Goal: Connect with others: Connect with other users

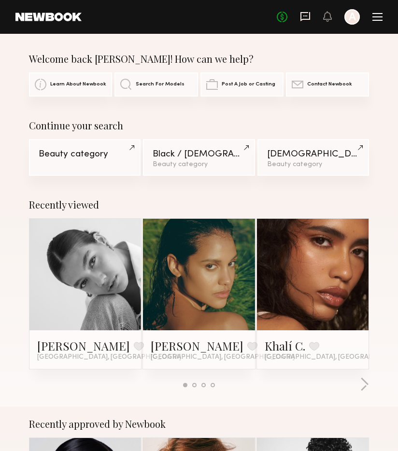
click at [304, 18] on icon at bounding box center [305, 16] width 11 height 11
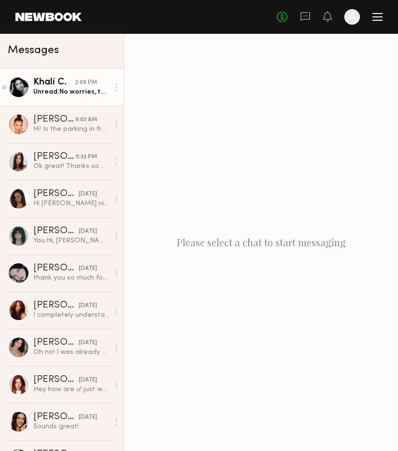
click at [83, 91] on div "Unread: No worries, thanks!" at bounding box center [71, 91] width 76 height 9
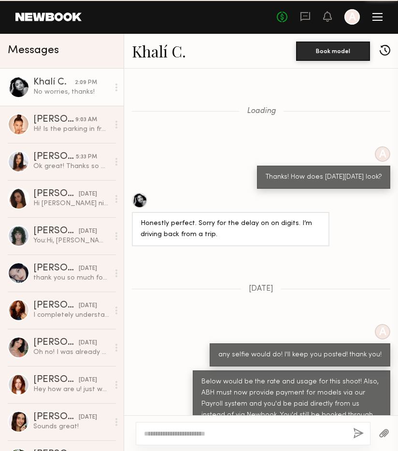
scroll to position [885, 0]
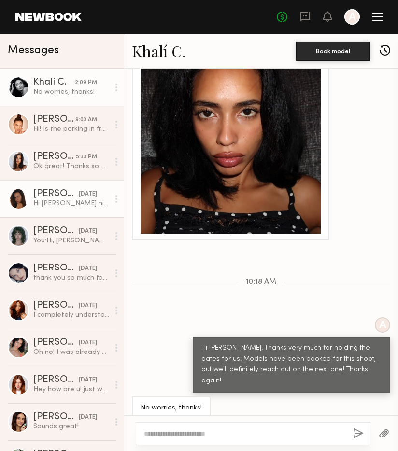
click at [55, 202] on div "Hi [PERSON_NAME] nice to E meet you!unfortunately I am unable to take any jobs …" at bounding box center [71, 203] width 76 height 9
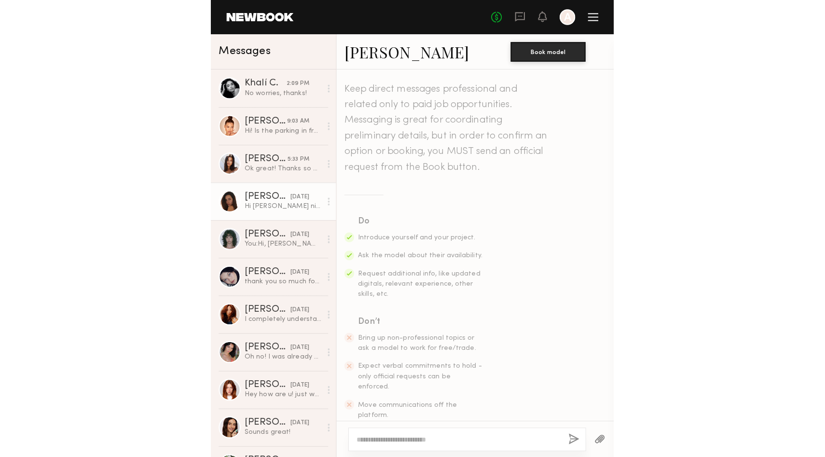
scroll to position [340, 0]
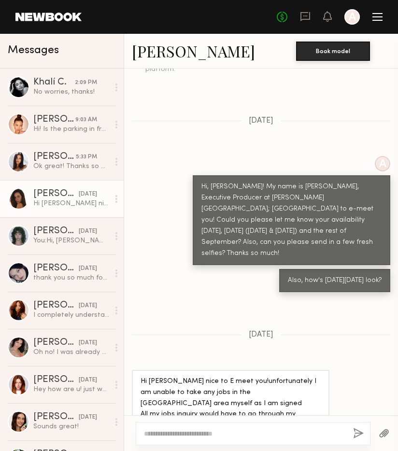
click at [212, 433] on textarea at bounding box center [244, 434] width 201 height 10
click at [182, 54] on link "[PERSON_NAME]" at bounding box center [193, 51] width 123 height 21
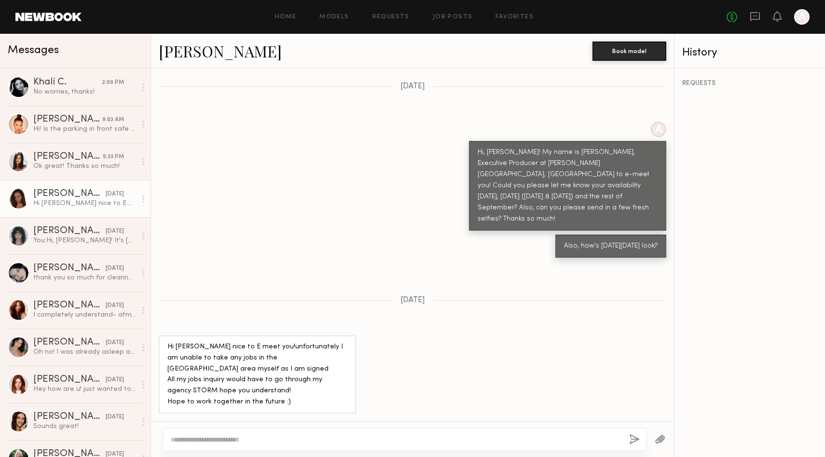
scroll to position [280, 0]
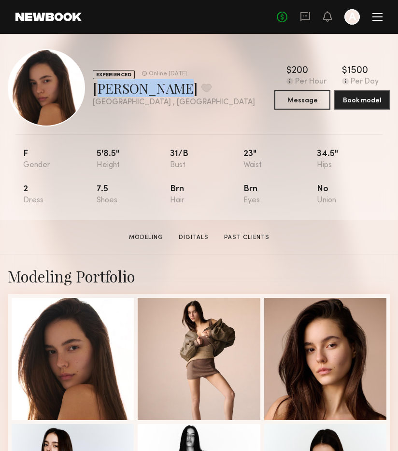
drag, startPoint x: 92, startPoint y: 90, endPoint x: 161, endPoint y: 91, distance: 69.0
click at [161, 91] on div "EXPERIENCED Online [DATE] [PERSON_NAME] Favorite [GEOGRAPHIC_DATA] , [GEOGRAPHI…" at bounding box center [131, 87] width 247 height 77
copy div "[PERSON_NAME]"
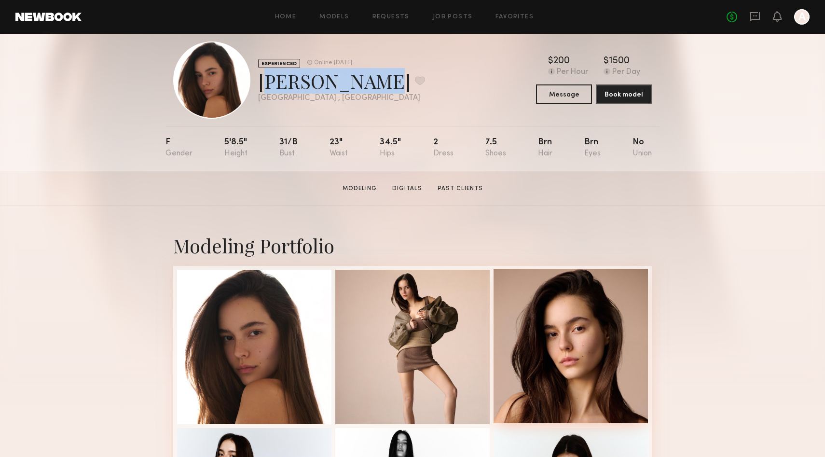
scroll to position [13, 0]
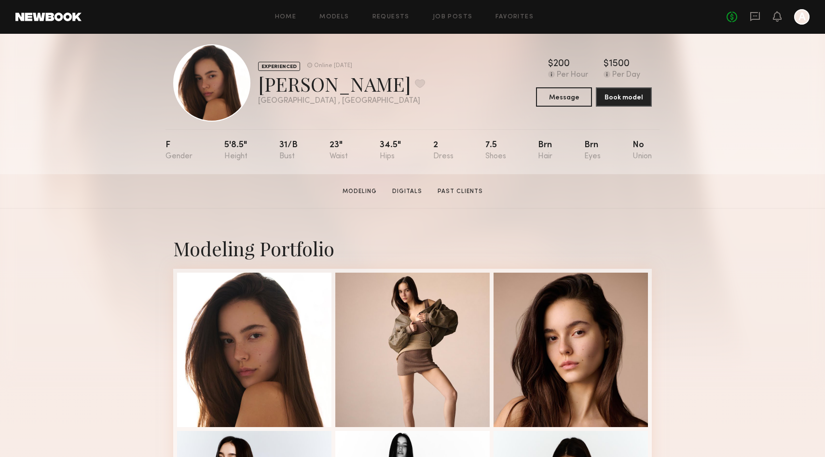
click at [364, 196] on section "[PERSON_NAME] Modeling Digitals Past Clients Message Book Model" at bounding box center [412, 191] width 825 height 34
click at [368, 191] on link "Modeling" at bounding box center [360, 191] width 42 height 9
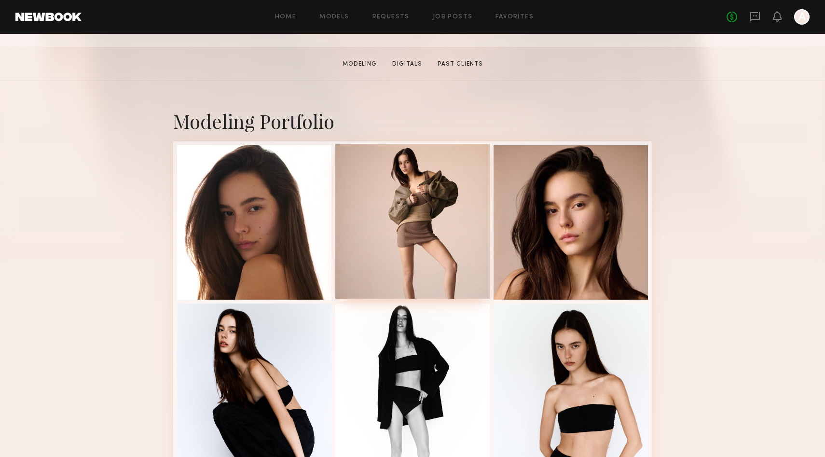
scroll to position [163, 0]
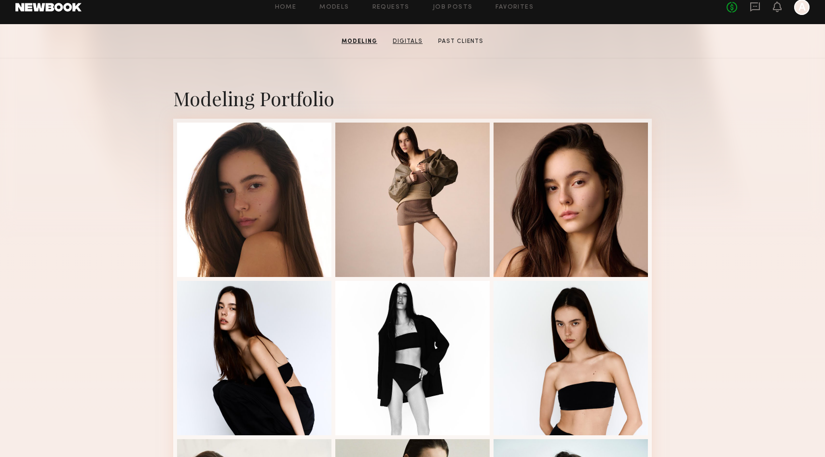
click at [397, 41] on link "Digitals" at bounding box center [408, 41] width 38 height 9
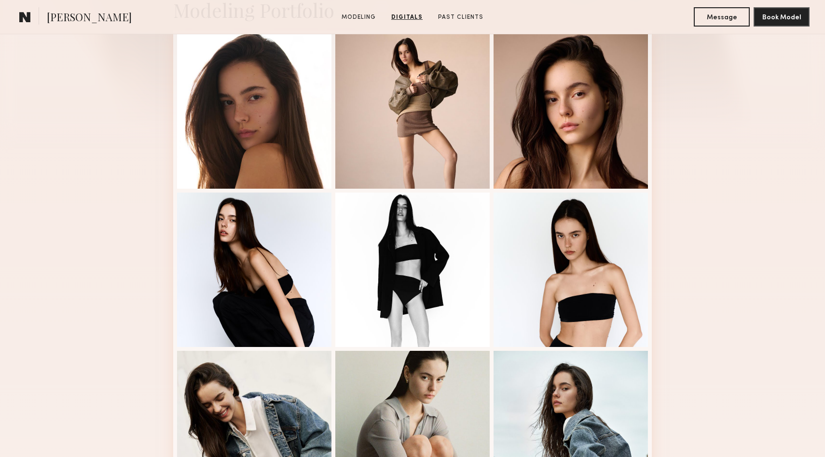
scroll to position [0, 0]
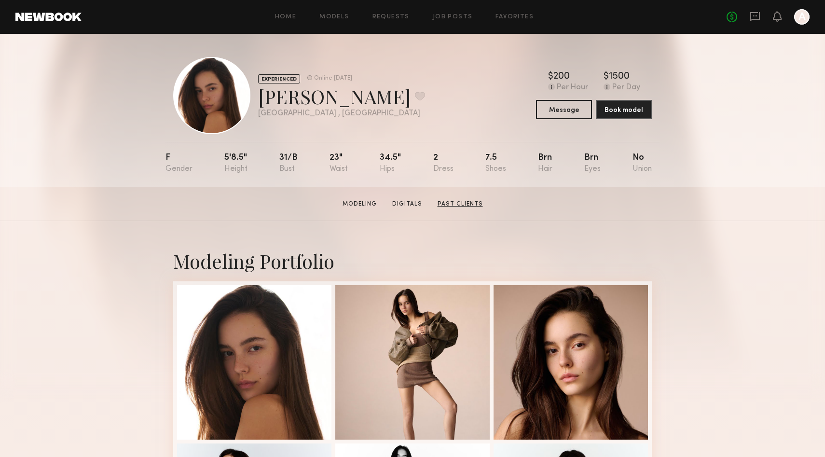
click at [397, 205] on link "Past Clients" at bounding box center [460, 204] width 53 height 9
click at [397, 19] on icon at bounding box center [755, 16] width 10 height 9
